Goal: Task Accomplishment & Management: Complete application form

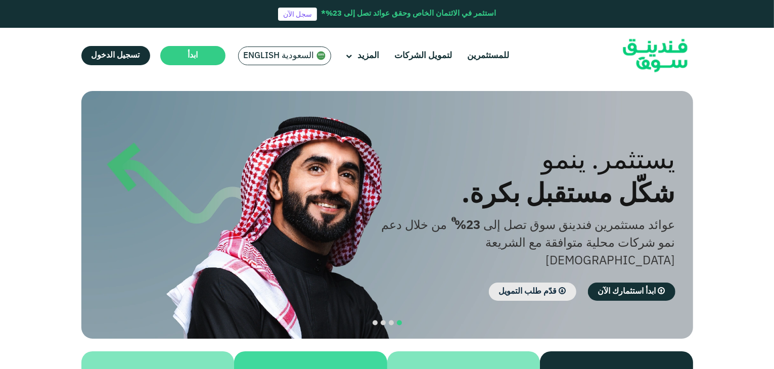
click at [525, 288] on span "قدّم طلب التمويل" at bounding box center [528, 292] width 58 height 8
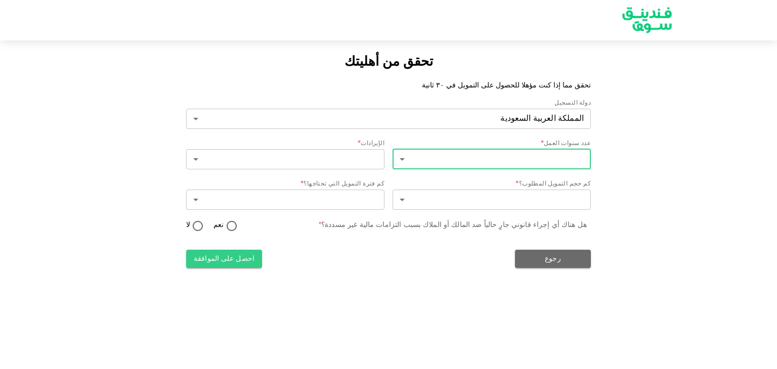
click at [534, 158] on body "تحقق من أهليتك تحقق مما إذا كنت مؤهلا للحصول على التمويل في ٣٠ ثانية دولة التسج…" at bounding box center [388, 184] width 777 height 369
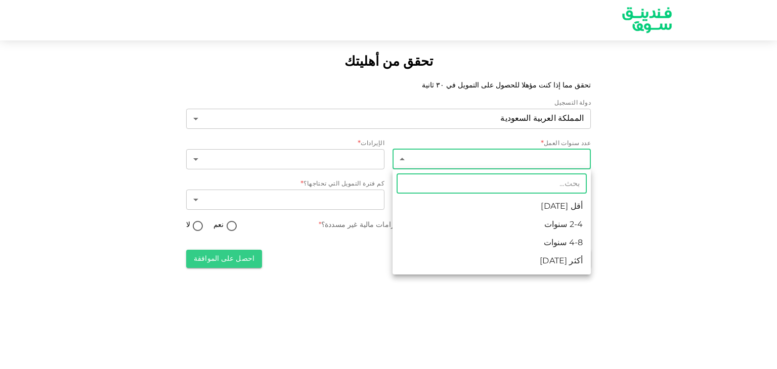
click at [553, 242] on li "4-8 سنوات" at bounding box center [491, 243] width 198 height 18
type input "3"
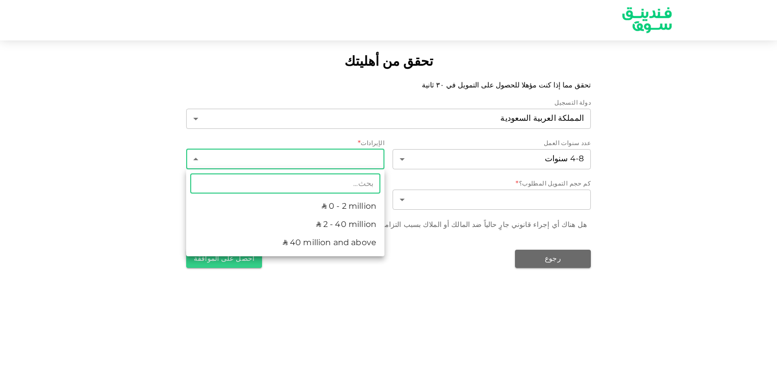
click at [342, 164] on body "تحقق من أهليتك تحقق مما إذا كنت مؤهلا للحصول على التمويل في ٣٠ ثانية دولة التسج…" at bounding box center [388, 184] width 777 height 369
click at [304, 221] on li "ʢ 2 - 40 million" at bounding box center [285, 225] width 198 height 18
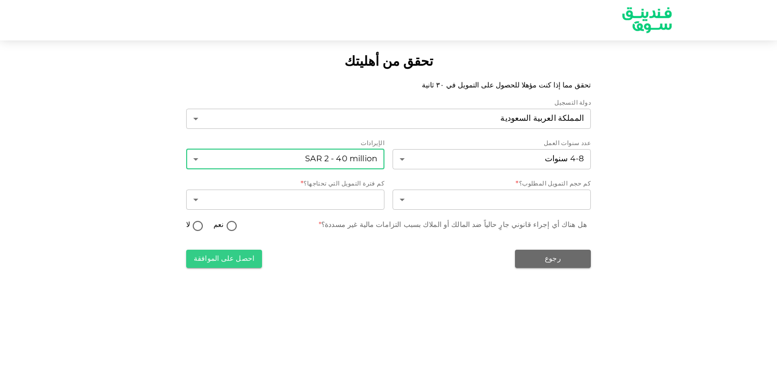
type input "2"
click at [467, 199] on body "تحقق من أهليتك تحقق مما إذا كنت مؤهلا للحصول على التمويل في ٣٠ ثانية دولة التسج…" at bounding box center [388, 184] width 777 height 369
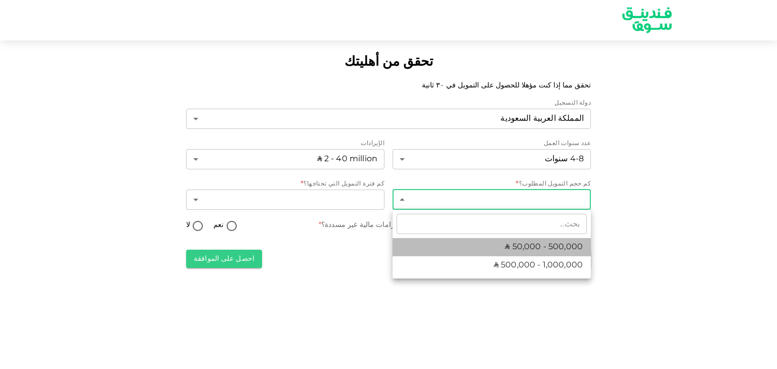
click at [482, 248] on li "ʢ 50,000 - 500,000" at bounding box center [491, 247] width 198 height 18
type input "1"
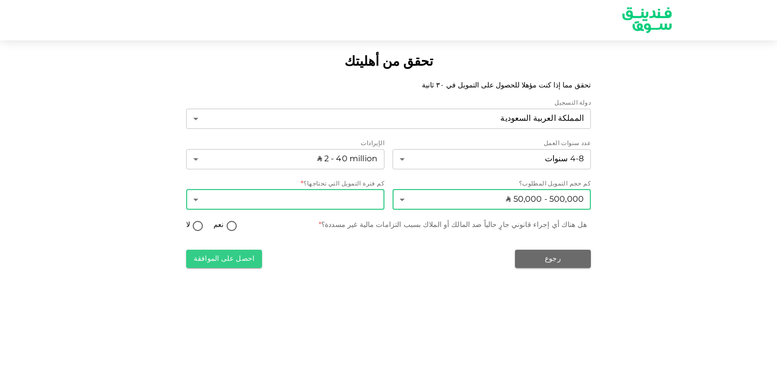
click at [356, 200] on body "تحقق من أهليتك تحقق مما إذا كنت مؤهلا للحصول على التمويل في ٣٠ ثانية دولة التسج…" at bounding box center [388, 184] width 777 height 369
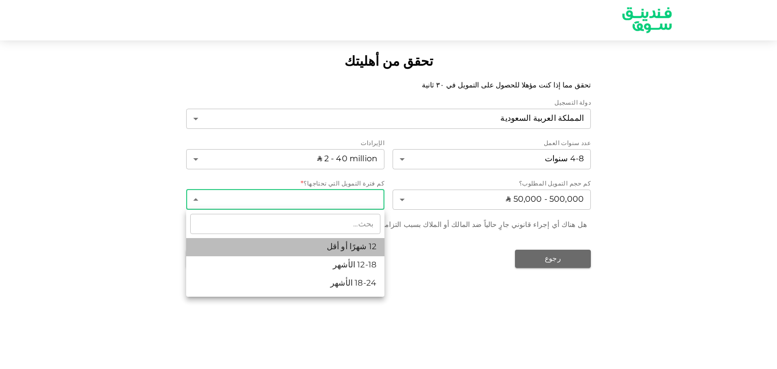
click at [354, 246] on li "12 شهرًا أو أقل" at bounding box center [285, 247] width 198 height 18
type input "1"
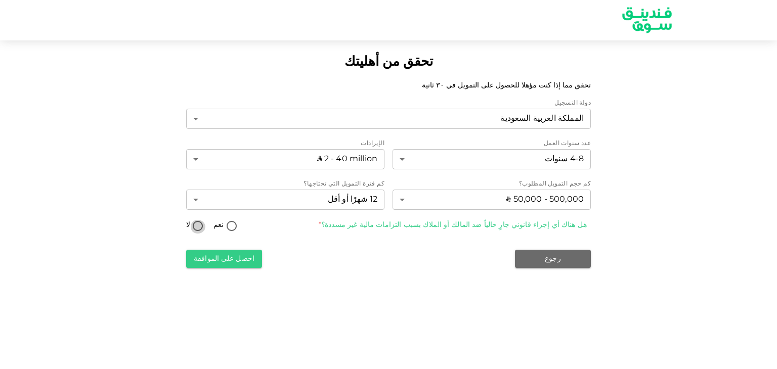
click at [198, 225] on input "لا" at bounding box center [197, 227] width 15 height 14
radio input "true"
click at [234, 261] on button "احصل على الموافقة" at bounding box center [224, 259] width 76 height 18
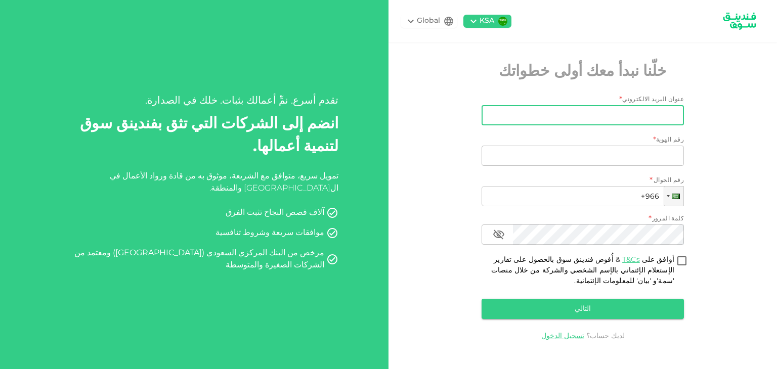
click at [634, 114] on input "عنوان البريد الالكتروني" at bounding box center [587, 115] width 191 height 20
type input "yaser@eradatgulfcontracting.com"
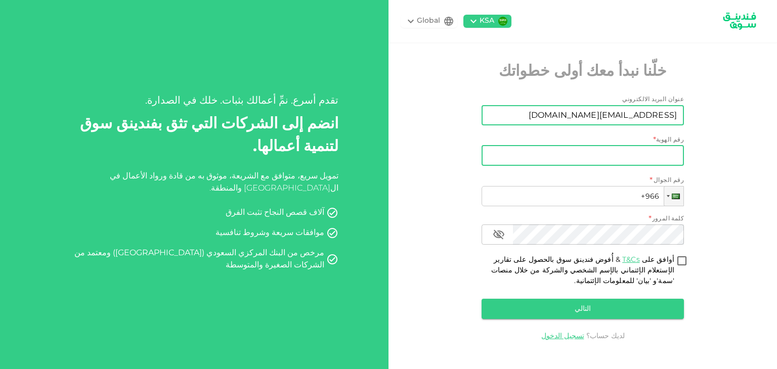
click at [627, 157] on input "رقم الهوية" at bounding box center [582, 156] width 202 height 20
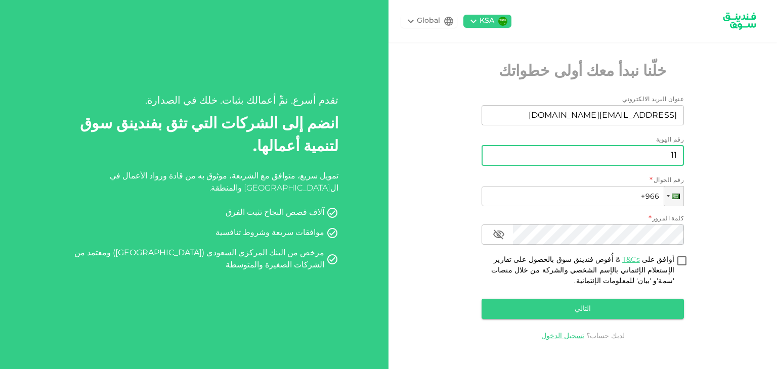
type input "1"
click at [609, 158] on input "رقم الهوية" at bounding box center [582, 156] width 202 height 20
type input "1"
type input "1099729715"
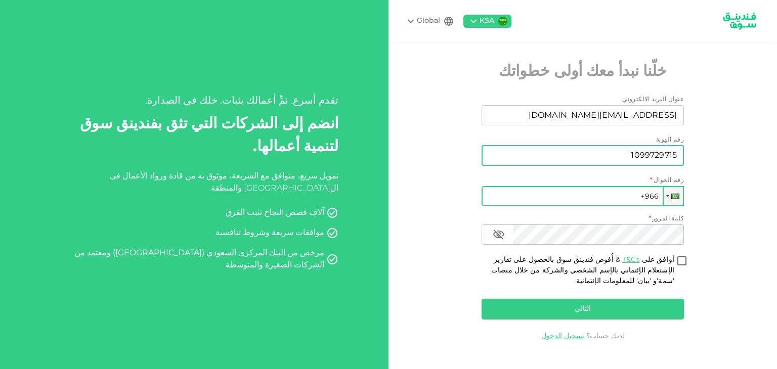
click at [616, 194] on input "+966" at bounding box center [582, 196] width 202 height 20
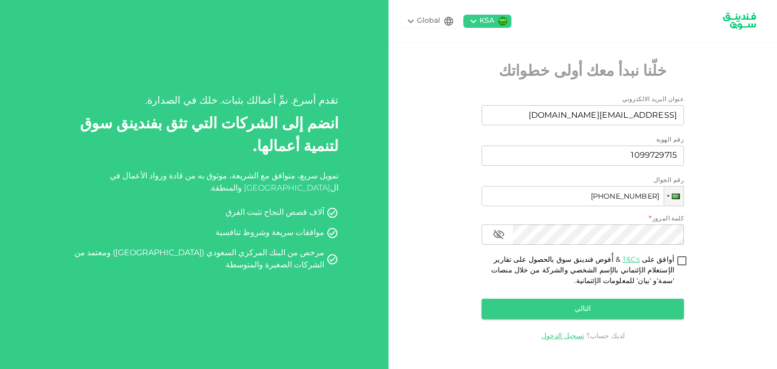
type input "+966 556 656 016"
click at [682, 261] on input "أوافق على T&Cs & أُفوض فندينق سوق بالحصول على تقارير الإستعلام الإئتماني بالإسم…" at bounding box center [681, 262] width 15 height 14
checkbox input "true"
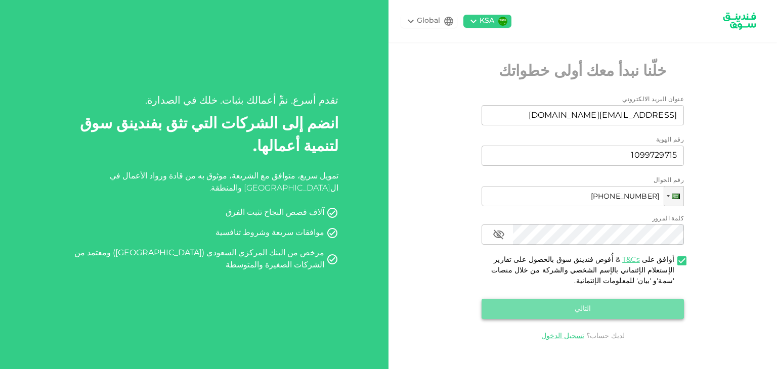
click at [621, 302] on button "التالي" at bounding box center [582, 309] width 202 height 20
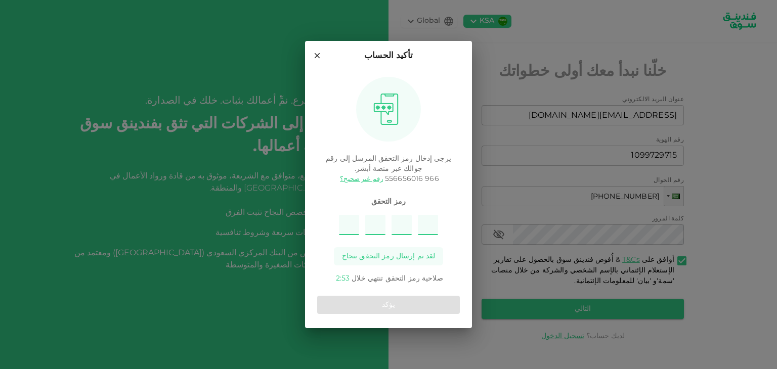
type input "6"
type input "2"
type input "1"
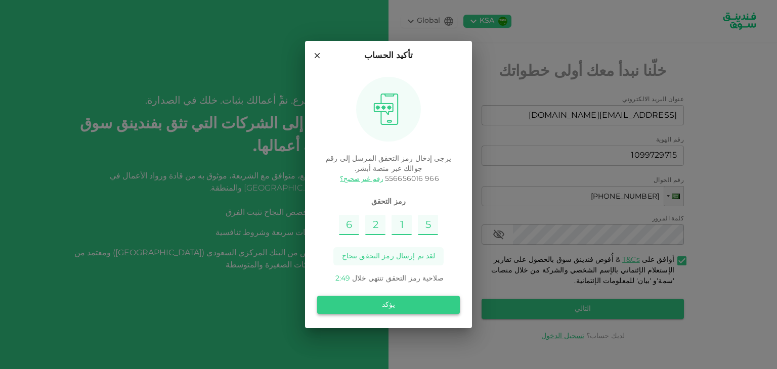
type input "5"
click at [394, 308] on button "يؤكد" at bounding box center [388, 305] width 143 height 18
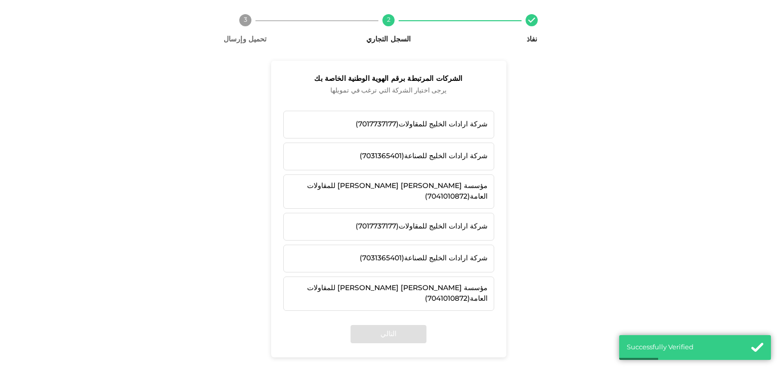
scroll to position [63, 0]
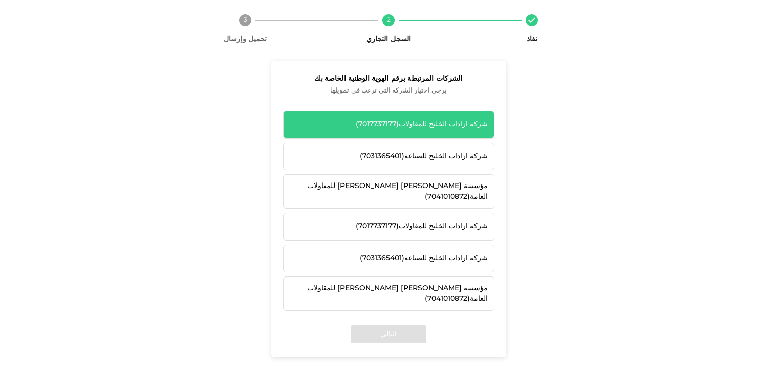
click at [466, 124] on div "شركة ارادات الخليج للمقاولات ( 7017737177 )" at bounding box center [389, 124] width 198 height 11
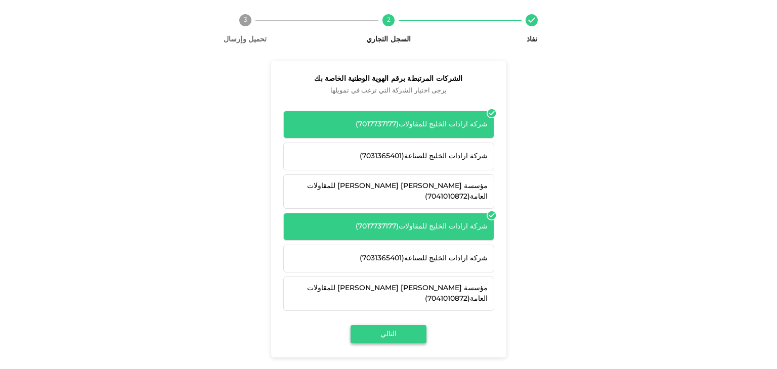
click at [402, 325] on button "التالي" at bounding box center [388, 334] width 76 height 18
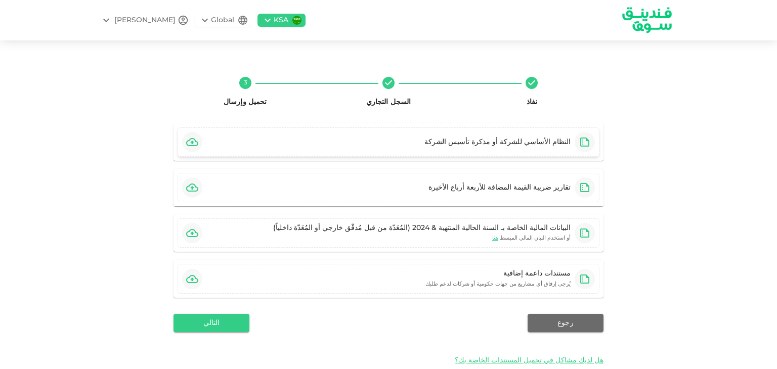
click at [195, 142] on icon "button" at bounding box center [192, 142] width 12 height 8
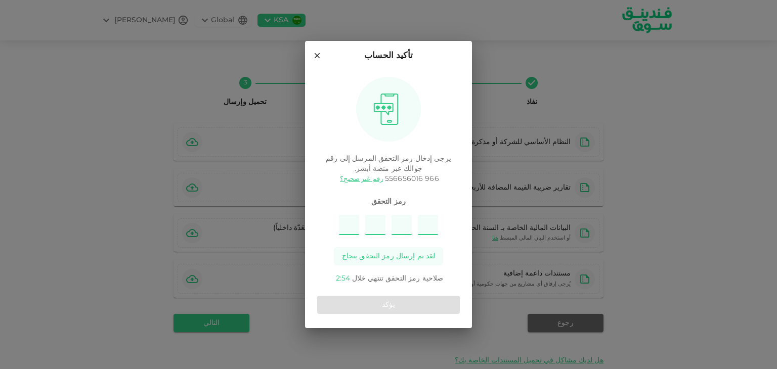
type input "4"
type input "8"
type input "6"
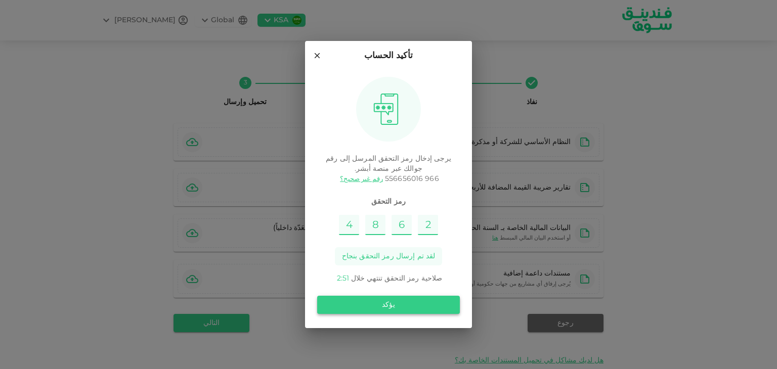
type input "2"
click at [390, 305] on button "يؤكد" at bounding box center [388, 305] width 143 height 18
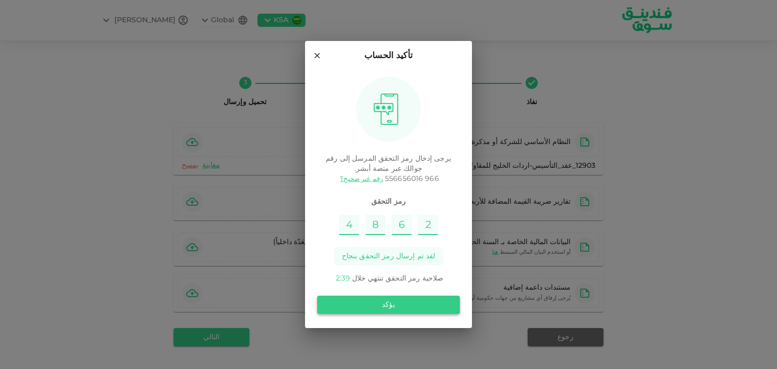
click at [383, 304] on button "يؤكد" at bounding box center [388, 305] width 143 height 18
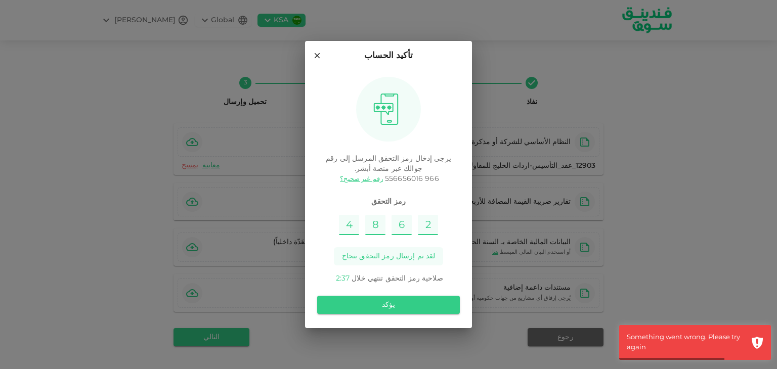
click at [226, 203] on div "تأكيد الحساب يرجى إدخال رمز التحقق المرسل إلى رقم جوالك عبر منصة أبشر. 966 5566…" at bounding box center [388, 184] width 777 height 369
click at [316, 53] on icon at bounding box center [316, 55] width 9 height 9
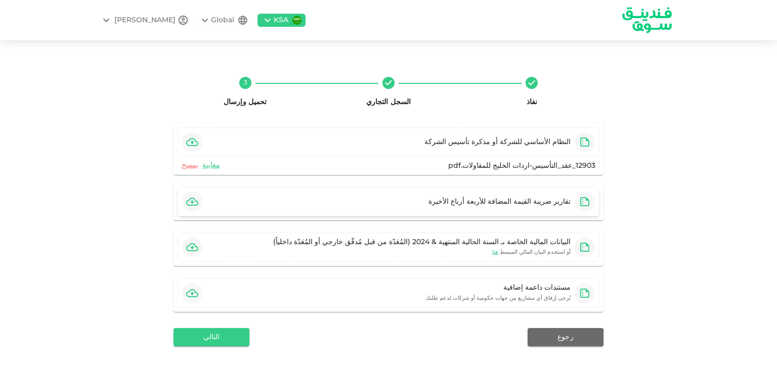
click at [195, 204] on icon "button" at bounding box center [192, 202] width 12 height 12
click at [197, 202] on icon "button" at bounding box center [192, 202] width 12 height 8
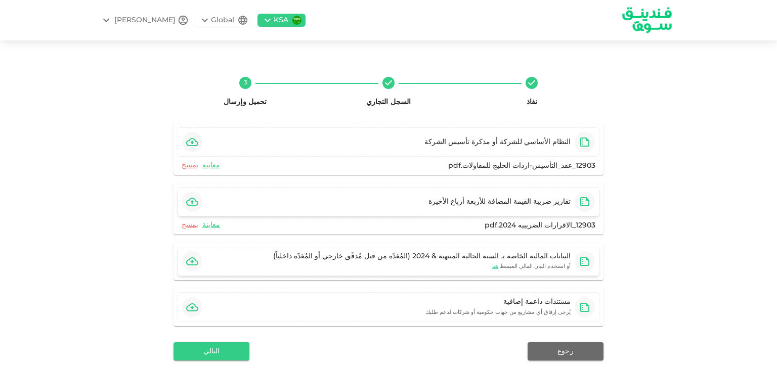
scroll to position [48, 0]
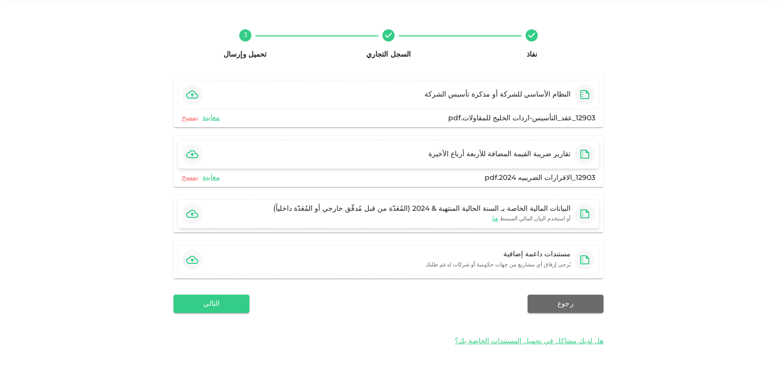
click at [196, 211] on icon "button" at bounding box center [192, 214] width 12 height 12
click at [196, 214] on icon "button" at bounding box center [192, 214] width 12 height 8
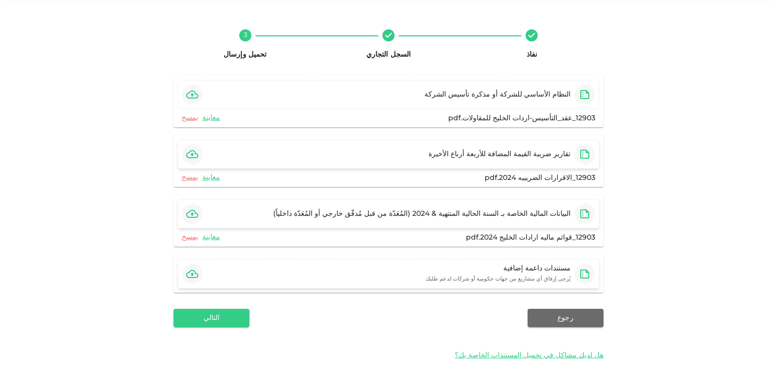
click at [198, 275] on icon "button" at bounding box center [192, 274] width 12 height 12
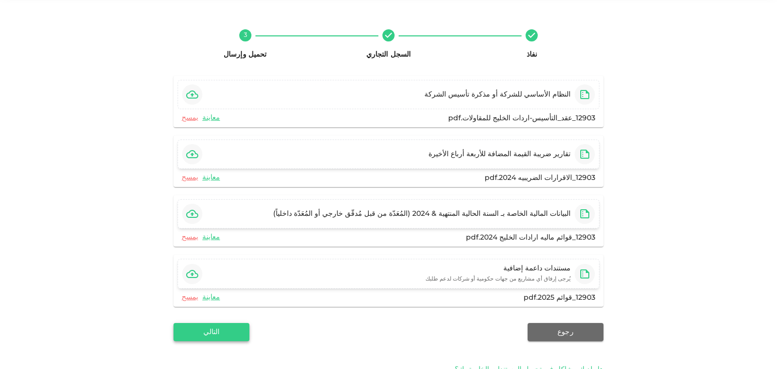
click at [220, 328] on button "التالي" at bounding box center [211, 332] width 76 height 18
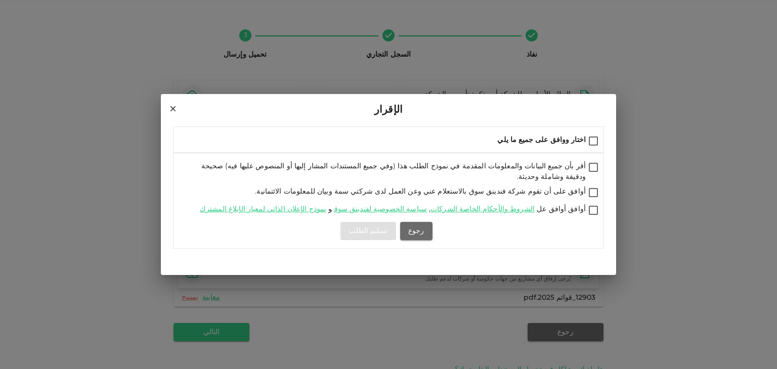
click at [589, 171] on input "أقر بأن جميع البيانات والمعلومات المقدمة في نموذج الطلب هذا (وفي جميع المستندات…" at bounding box center [593, 168] width 15 height 14
checkbox input "true"
click at [595, 188] on input "أوافق على أن تقوم شركة فندينق سوق بالاستعلام عني وعن العمل لدى شركتي سمة وبيان …" at bounding box center [593, 194] width 15 height 14
checkbox input "true"
click at [595, 206] on input "أوافق أوافق عل الشروط والأحكام الخاصة الشركات , سياسة الخصوصية لفندينق سوق و نم…" at bounding box center [593, 211] width 15 height 14
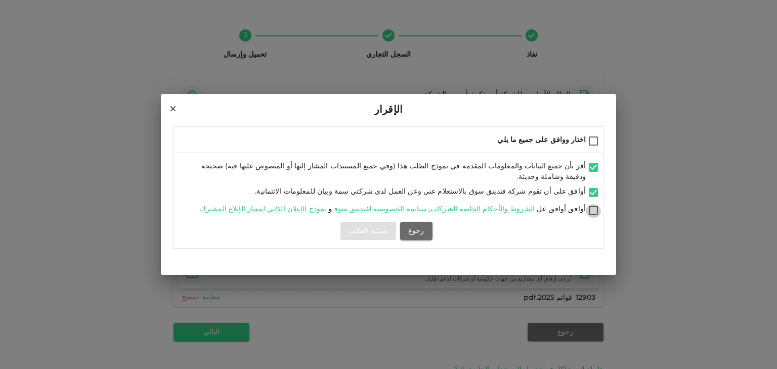
checkbox input "true"
click at [363, 228] on button "تسليم الطلب" at bounding box center [367, 231] width 55 height 18
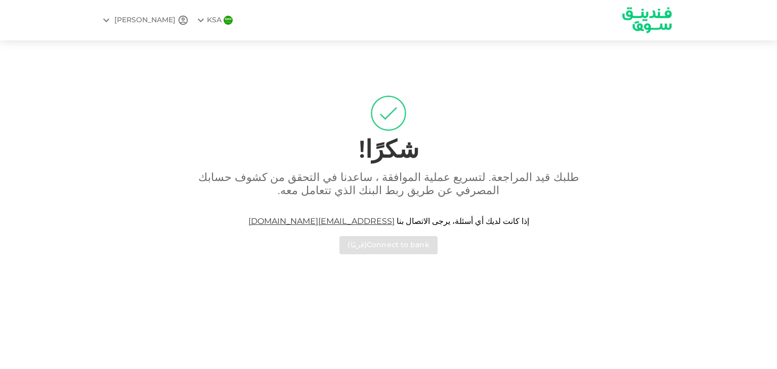
click at [654, 22] on img at bounding box center [647, 20] width 76 height 39
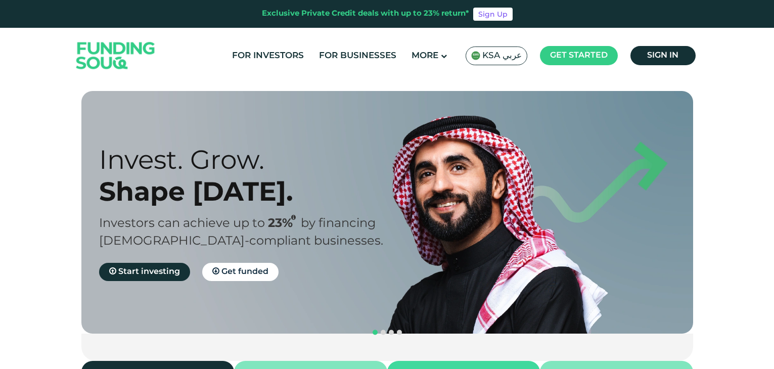
click at [492, 56] on span "KSA عربي" at bounding box center [501, 56] width 39 height 12
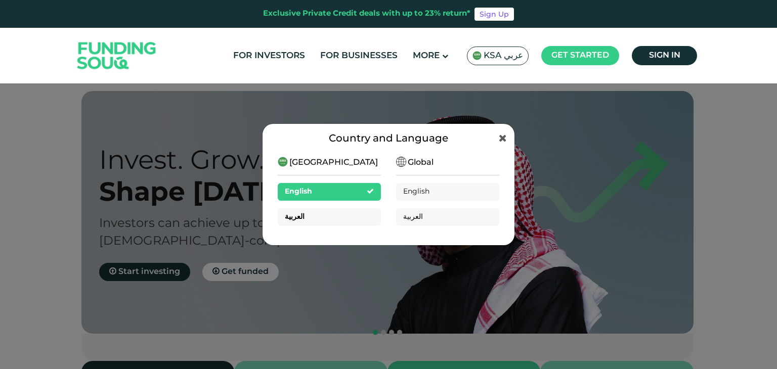
click at [348, 221] on div "العربية" at bounding box center [329, 217] width 103 height 18
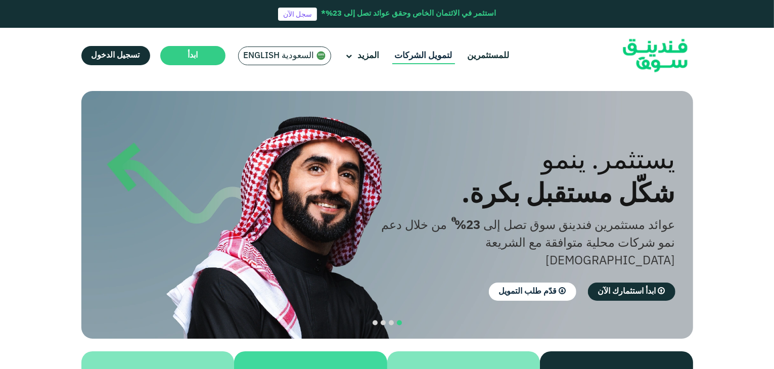
click at [418, 53] on link "لتمويل الشركات" at bounding box center [423, 56] width 63 height 17
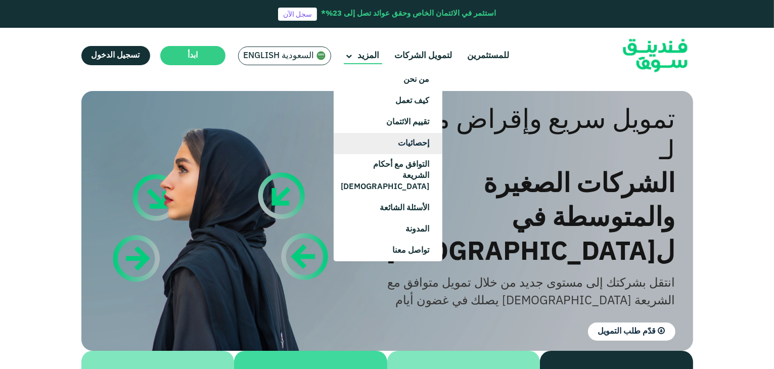
click at [394, 141] on link "إحصائيات" at bounding box center [388, 143] width 109 height 21
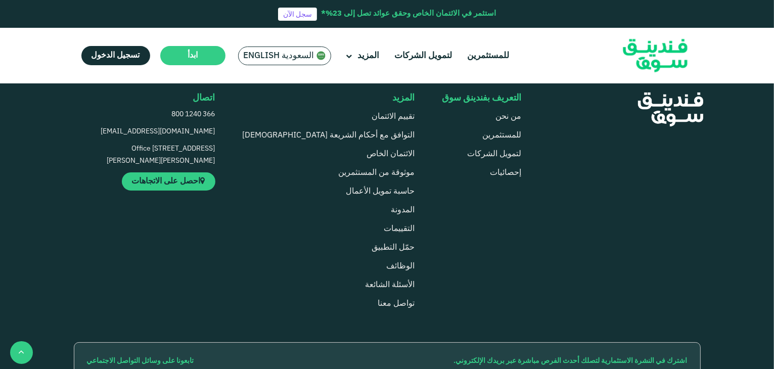
scroll to position [904, 0]
click at [358, 191] on link "حاسبة تمويل الأعمال" at bounding box center [380, 192] width 69 height 8
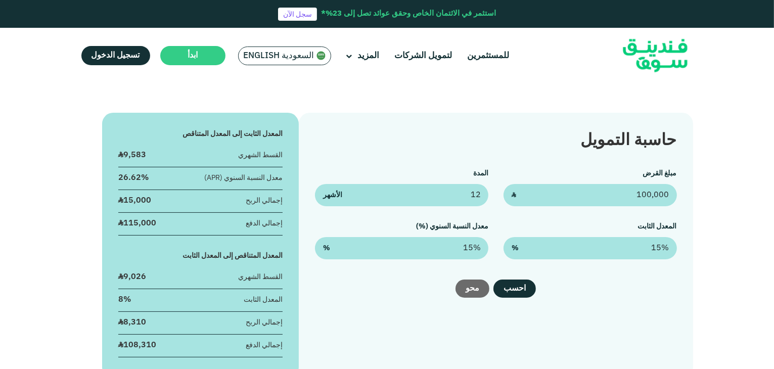
scroll to position [125, 0]
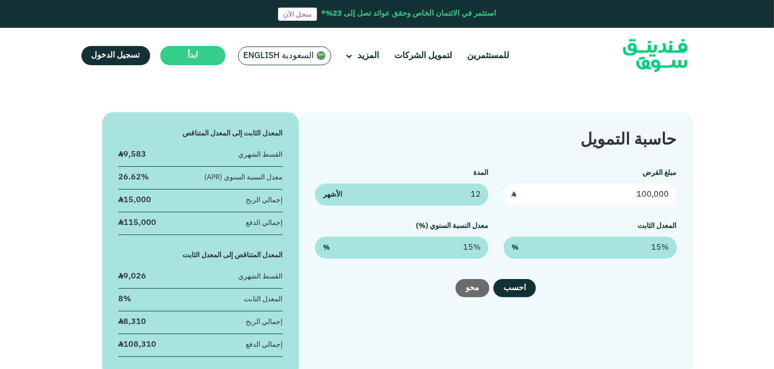
click at [544, 192] on input "100,000" at bounding box center [590, 195] width 173 height 22
type input "500,000"
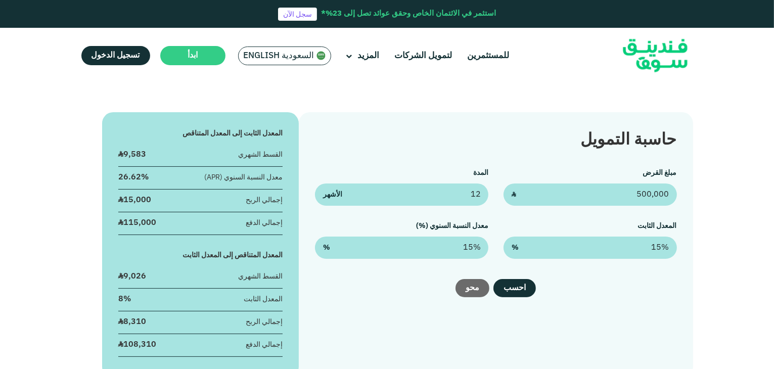
click at [477, 140] on div "حاسبة التمويل" at bounding box center [496, 140] width 362 height 24
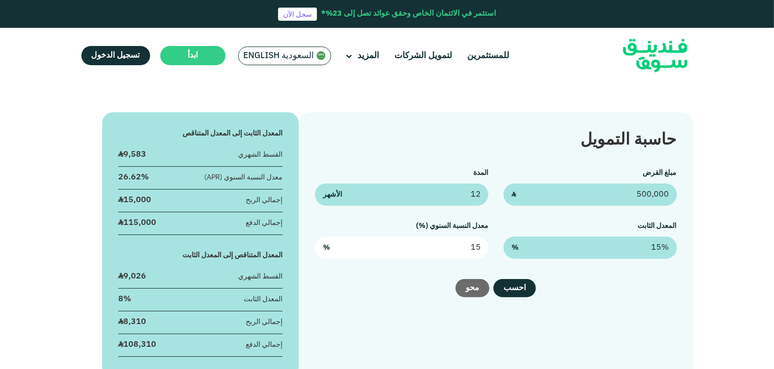
click at [444, 246] on input "15" at bounding box center [401, 248] width 173 height 22
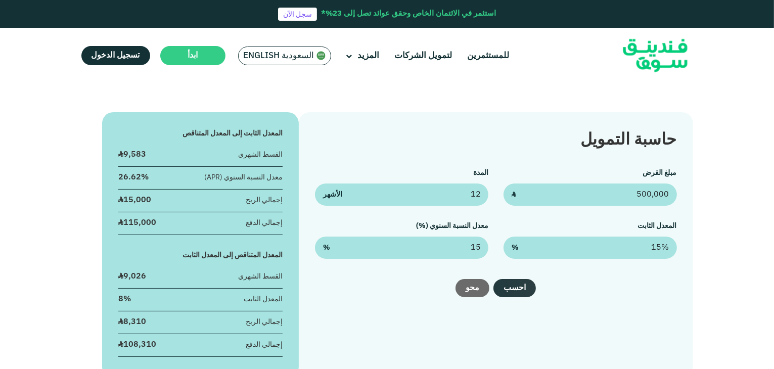
type input "15%"
click at [526, 293] on button "احسب" at bounding box center [514, 288] width 42 height 18
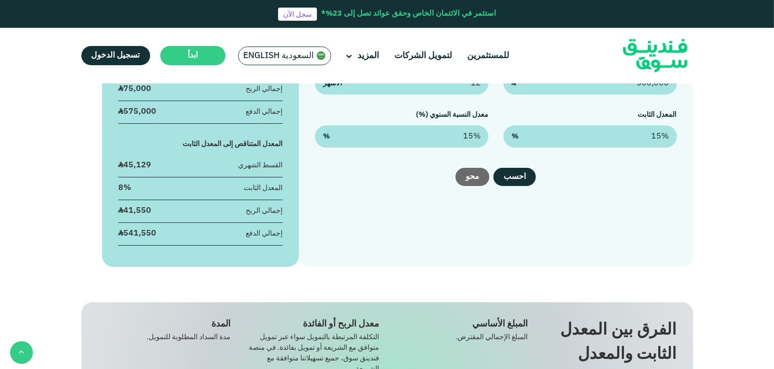
scroll to position [0, 0]
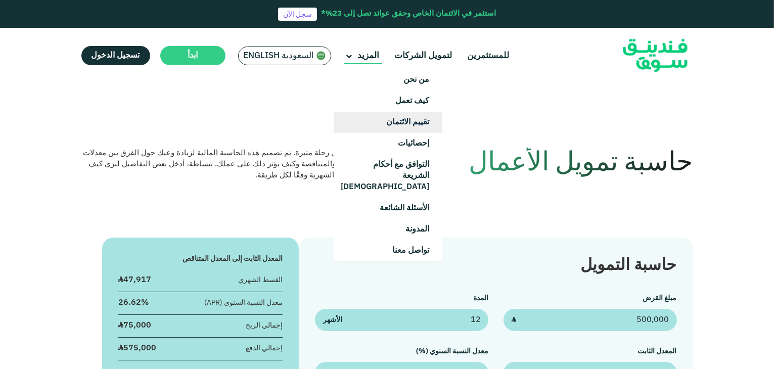
click at [393, 124] on link "تقييم الائتمان" at bounding box center [388, 122] width 109 height 21
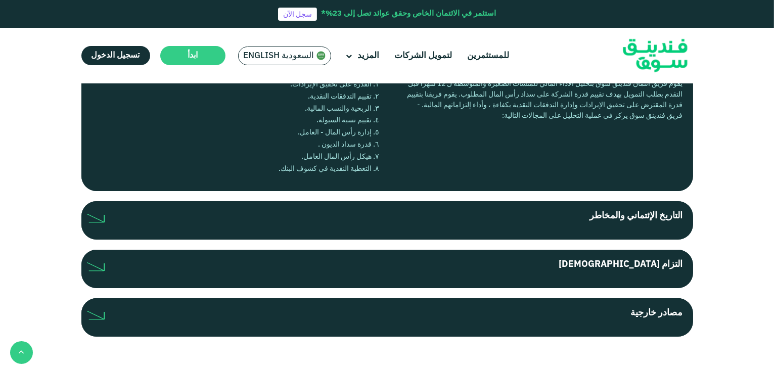
scroll to position [285, 0]
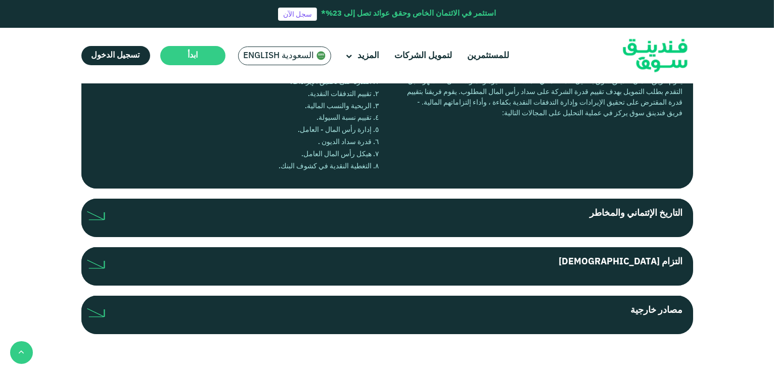
click at [451, 220] on label "التاريخ الإئتماني والمخاطر" at bounding box center [387, 218] width 612 height 38
click at [0, 0] on input "التاريخ الإئتماني والمخاطر" at bounding box center [0, 0] width 0 height 0
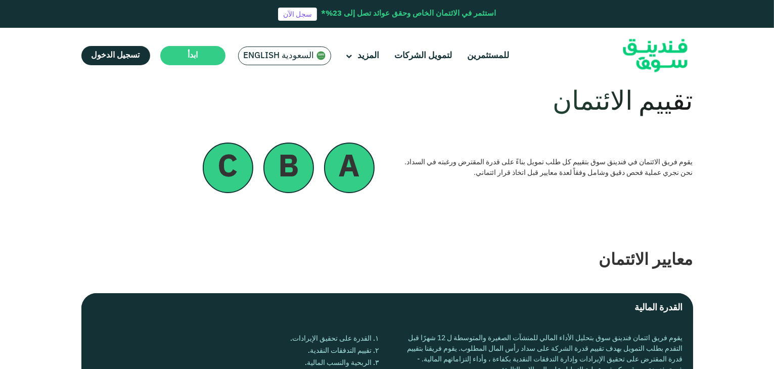
scroll to position [0, 0]
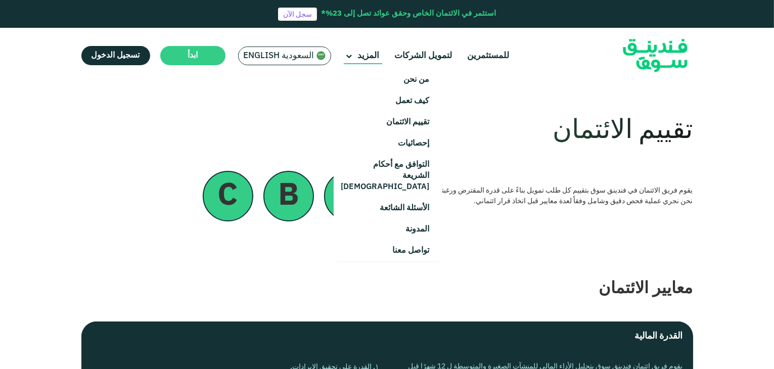
click at [349, 55] on icon at bounding box center [349, 57] width 6 height 6
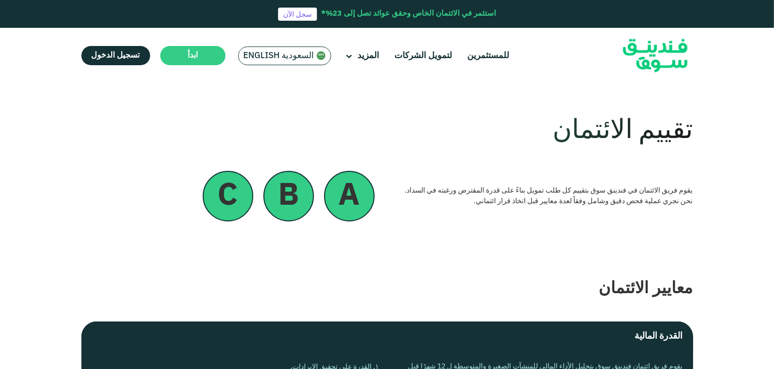
click at [297, 113] on div "تقييم الائتمان" at bounding box center [387, 130] width 612 height 39
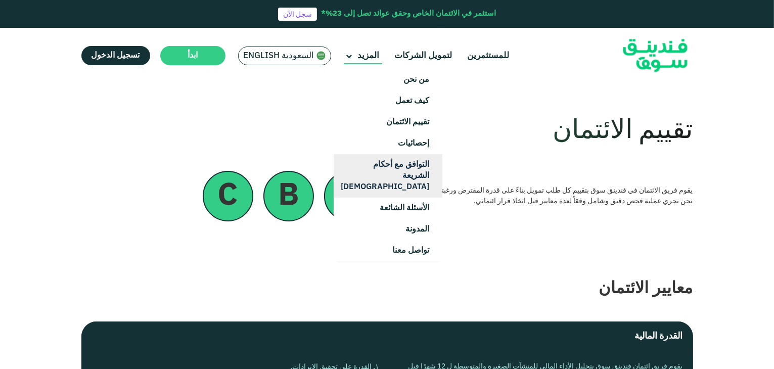
click at [391, 168] on link "التوافق مع أحكام الشريعة [DEMOGRAPHIC_DATA]" at bounding box center [388, 175] width 109 height 43
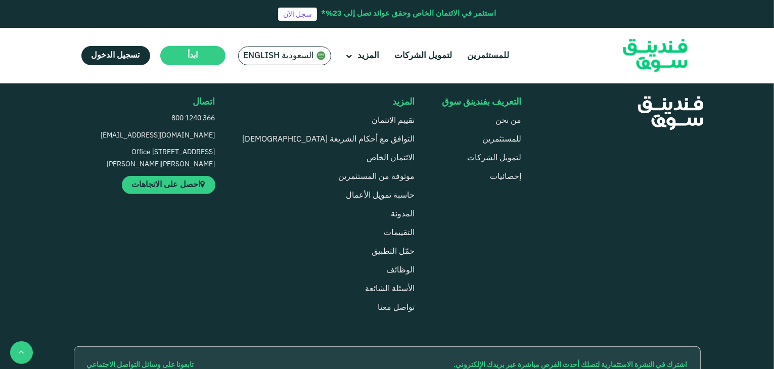
scroll to position [523, 0]
click at [471, 55] on link "للمستثمرين" at bounding box center [488, 56] width 47 height 17
click at [367, 156] on link "الائتمان الخاص" at bounding box center [391, 159] width 48 height 8
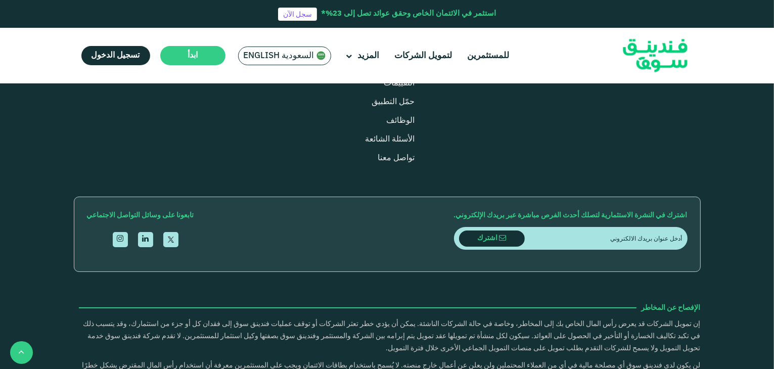
scroll to position [701, 0]
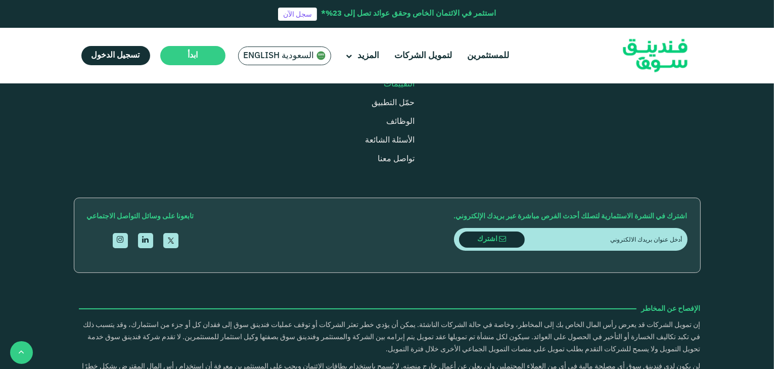
click at [384, 88] on link "التقييمات" at bounding box center [399, 84] width 31 height 8
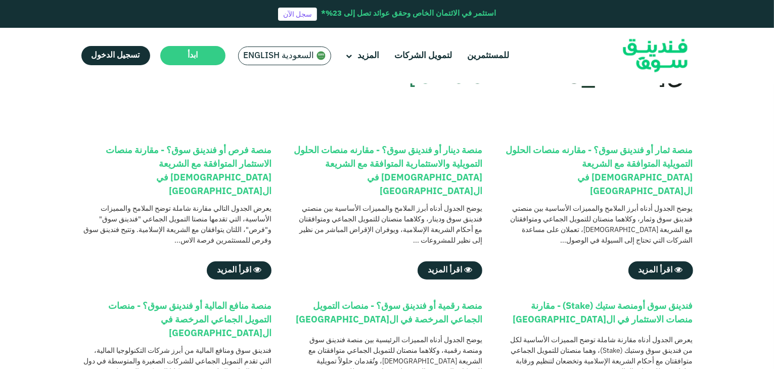
scroll to position [97, 0]
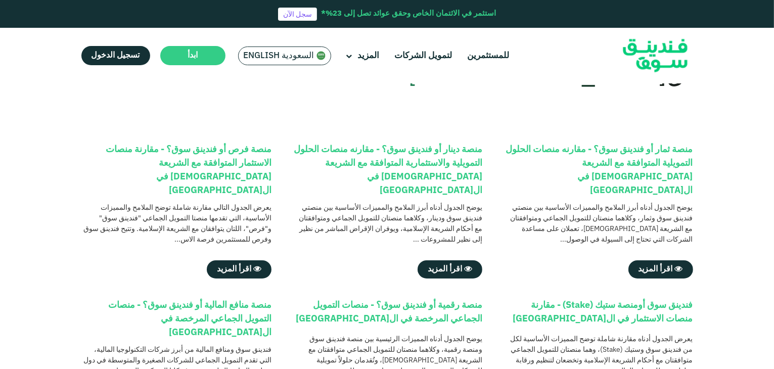
click at [663, 265] on div "منصة ثمار أو فندينق سوق؟ - مقارنه منصات الحلول التمويلية المتوافقة مع الشريعة […" at bounding box center [387, 353] width 612 height 420
click at [661, 265] on span "اقرأ المزيد" at bounding box center [656, 269] width 34 height 8
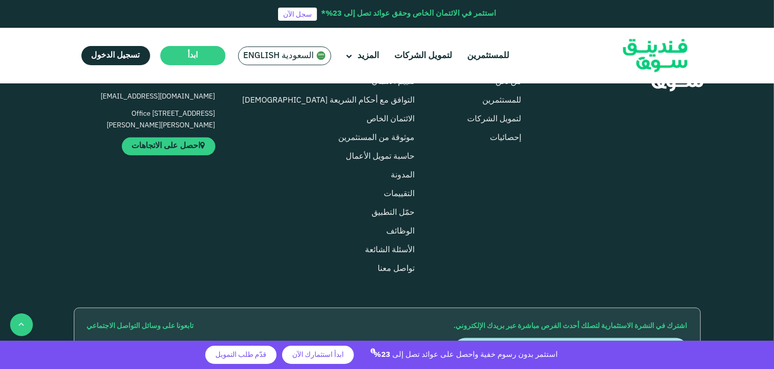
scroll to position [1995, 0]
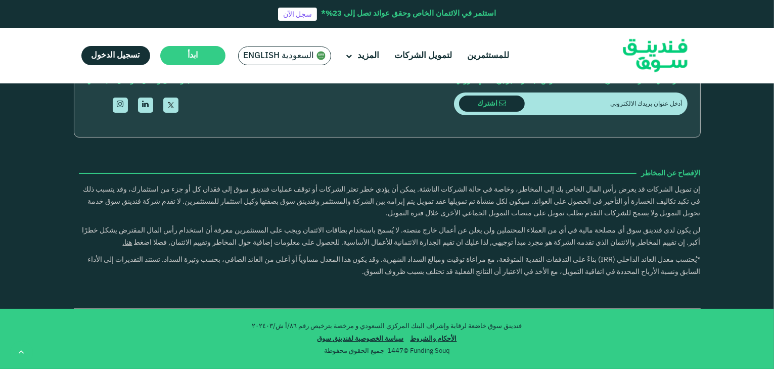
scroll to position [2107, 0]
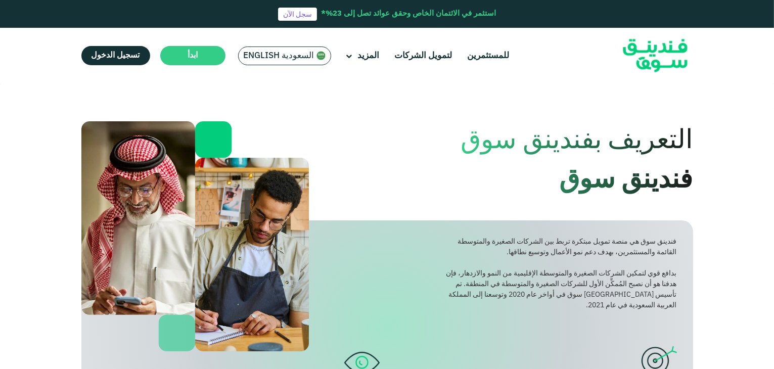
click at [435, 264] on div "فندينق سوق هي منصة تمويل مبتكرة تربط بين الشركات الصغيرة والمتوسطة القائمة والم…" at bounding box center [387, 326] width 612 height 213
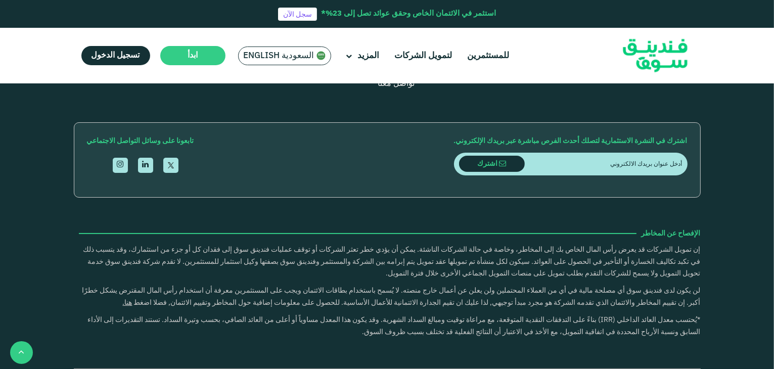
scroll to position [1389, 0]
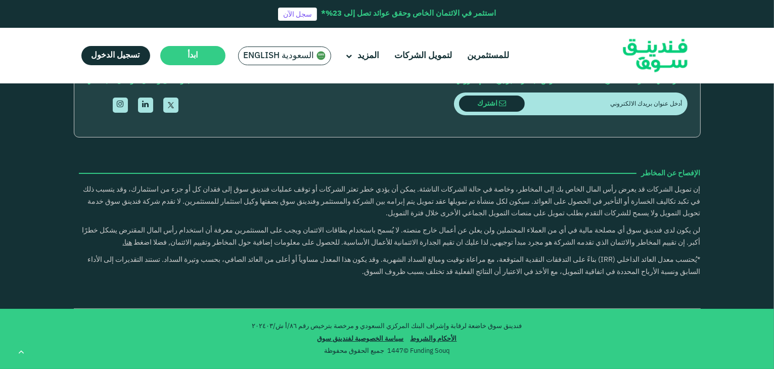
scroll to position [2225, 0]
click at [110, 52] on link "تسجيل الدخول" at bounding box center [115, 55] width 69 height 19
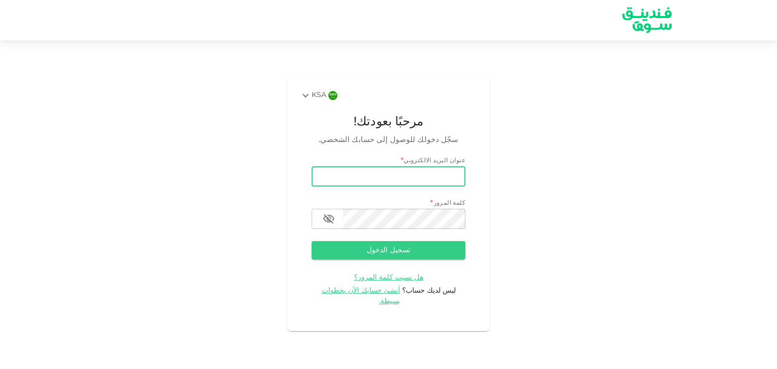
click at [374, 184] on input "email" at bounding box center [388, 176] width 154 height 20
type input "yaser@eradatgulfcontracting.com"
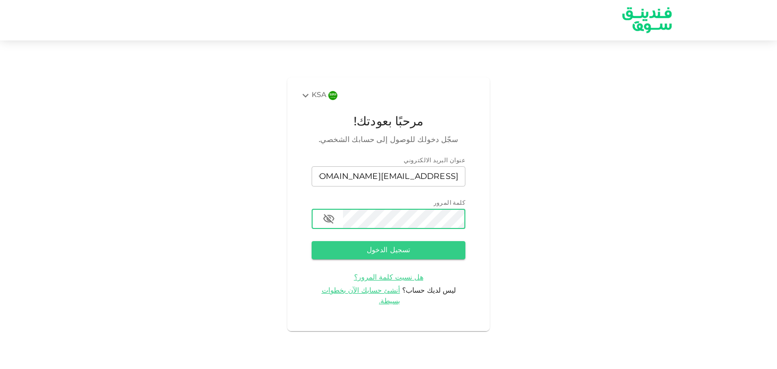
click at [311, 241] on button "تسجيل الدخول" at bounding box center [388, 250] width 154 height 18
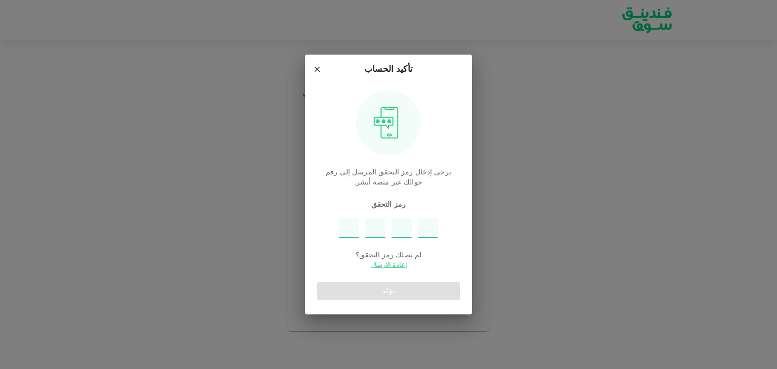
click at [348, 225] on input "Please enter OTP character 1" at bounding box center [349, 228] width 20 height 20
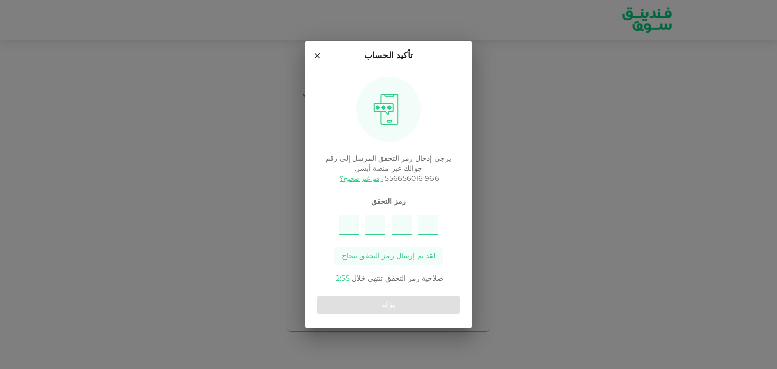
type input "9"
type input "7"
type input "4"
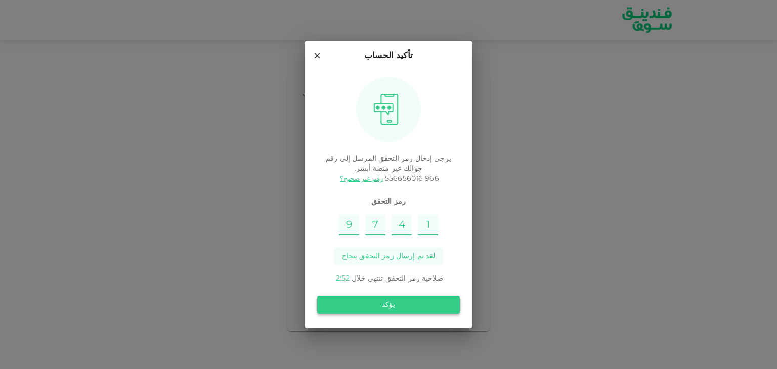
type input "1"
click at [374, 304] on button "يؤكد" at bounding box center [388, 305] width 143 height 18
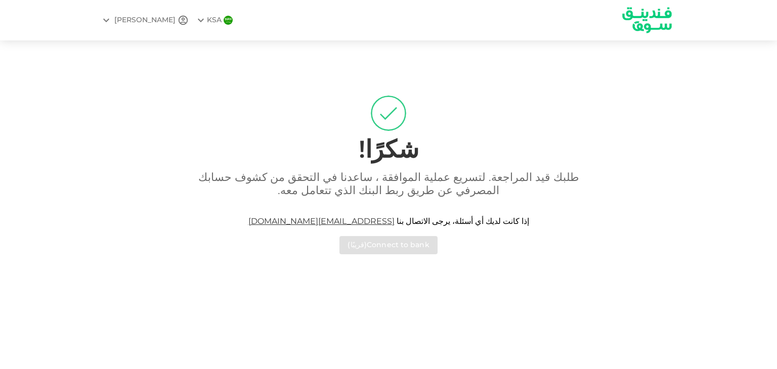
click at [637, 33] on img at bounding box center [647, 20] width 76 height 39
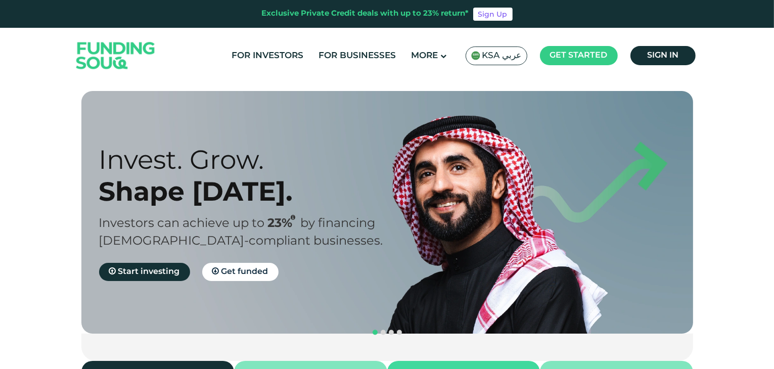
click at [498, 58] on span "KSA عربي" at bounding box center [501, 56] width 39 height 12
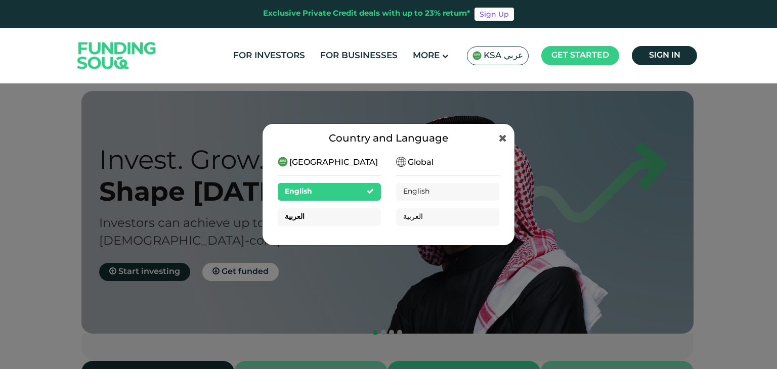
click at [344, 211] on div "العربية" at bounding box center [329, 217] width 103 height 18
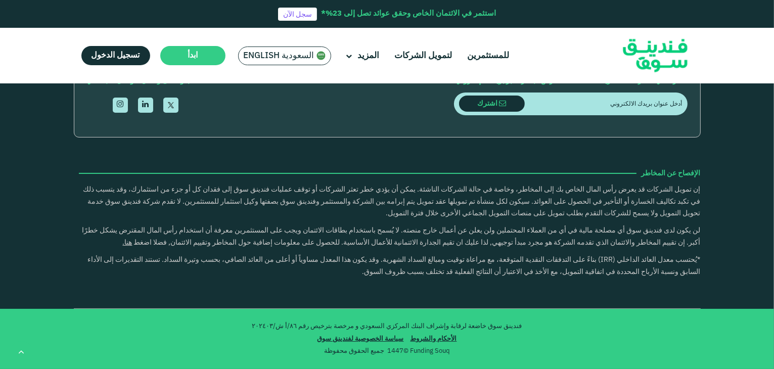
type tc-range-slider "4"
click at [378, 27] on link "تواصل معنا" at bounding box center [396, 24] width 37 height 8
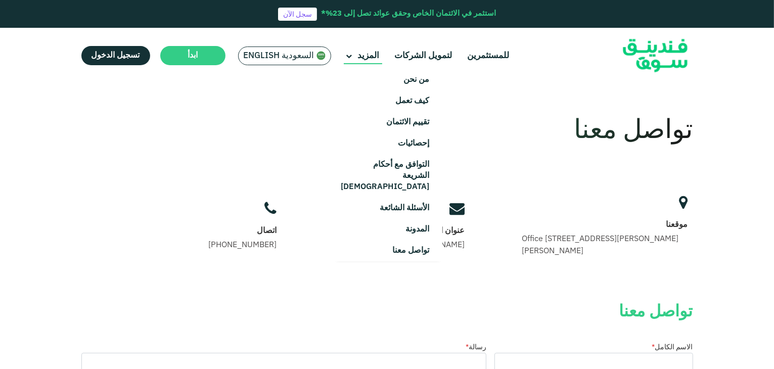
click at [346, 55] on icon at bounding box center [349, 57] width 6 height 6
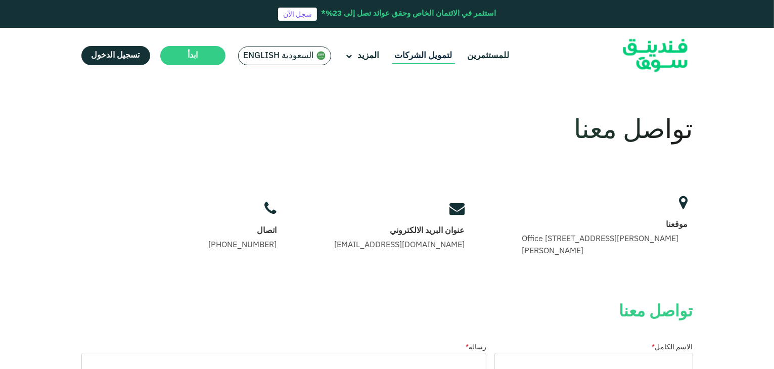
click at [416, 56] on link "لتمويل الشركات" at bounding box center [423, 56] width 63 height 17
